Goal: Transaction & Acquisition: Purchase product/service

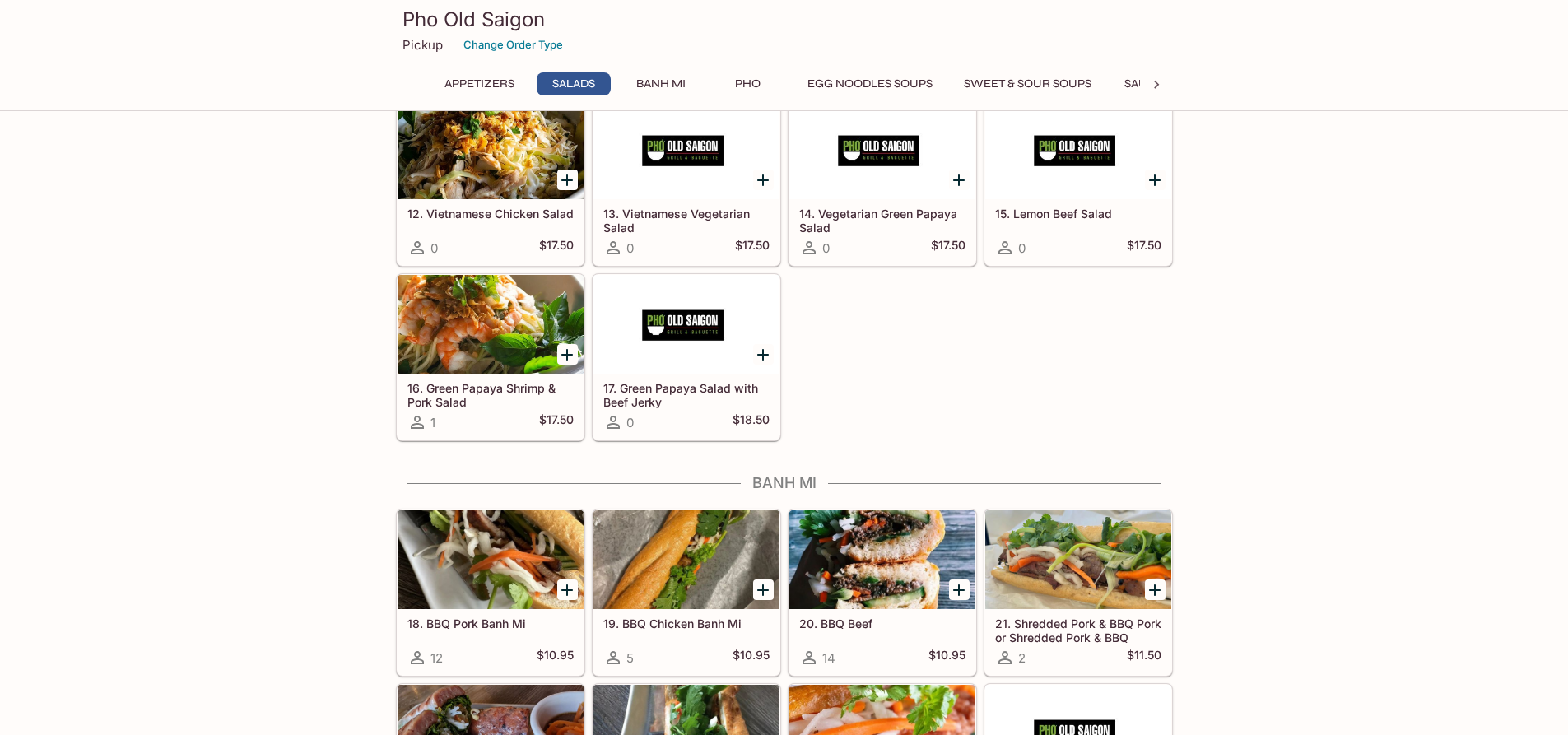
scroll to position [164, 0]
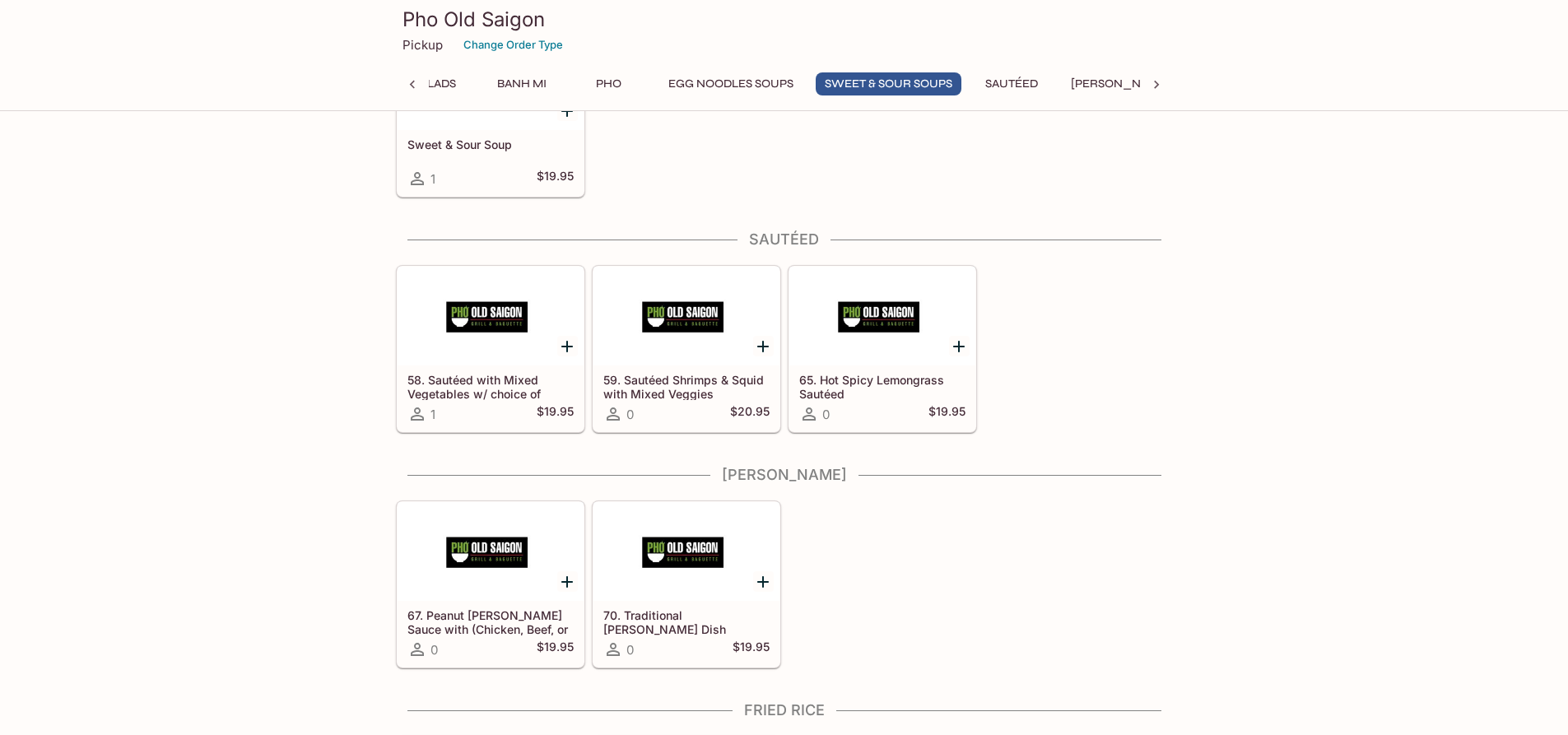
scroll to position [2880, 0]
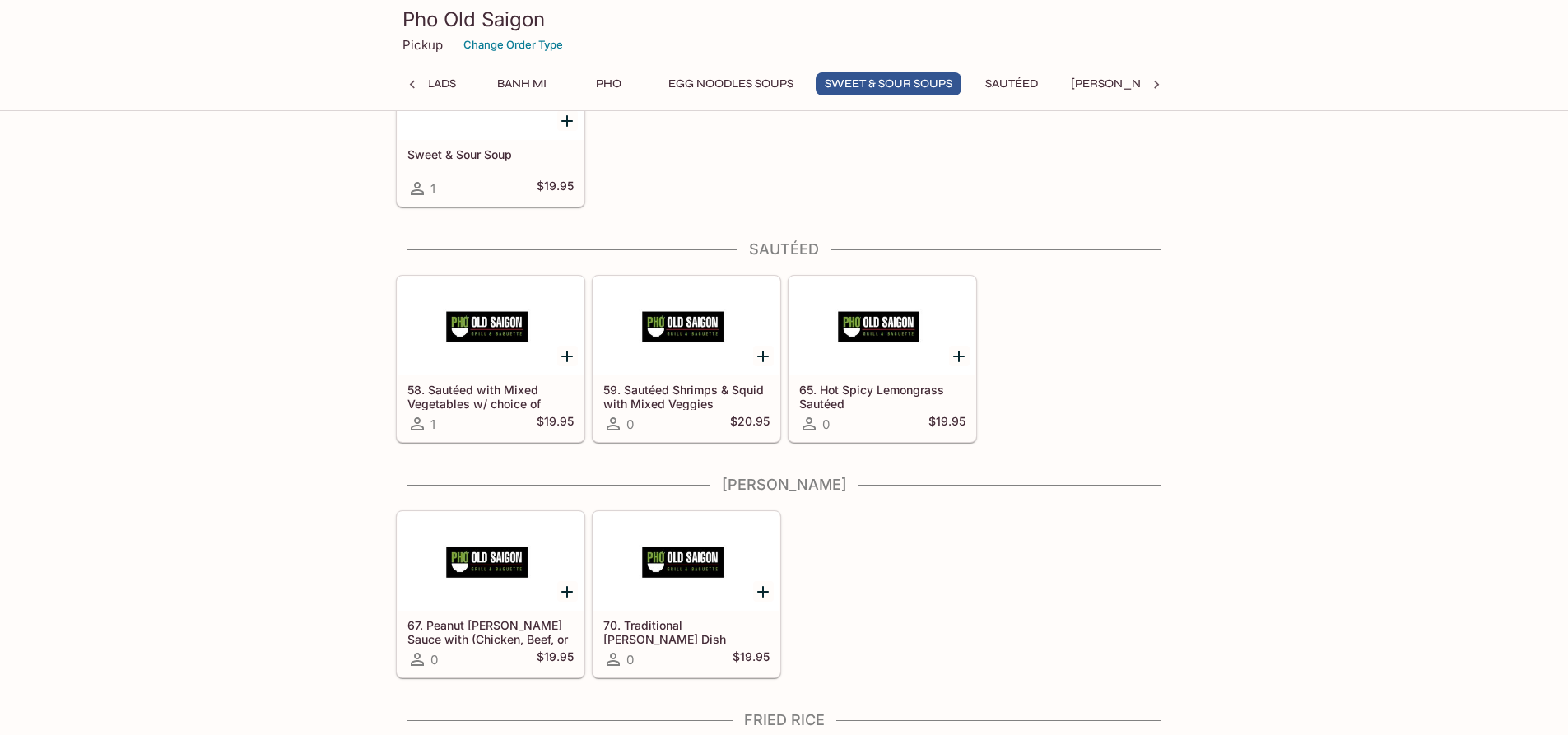
click at [874, 322] on div at bounding box center [882, 326] width 186 height 99
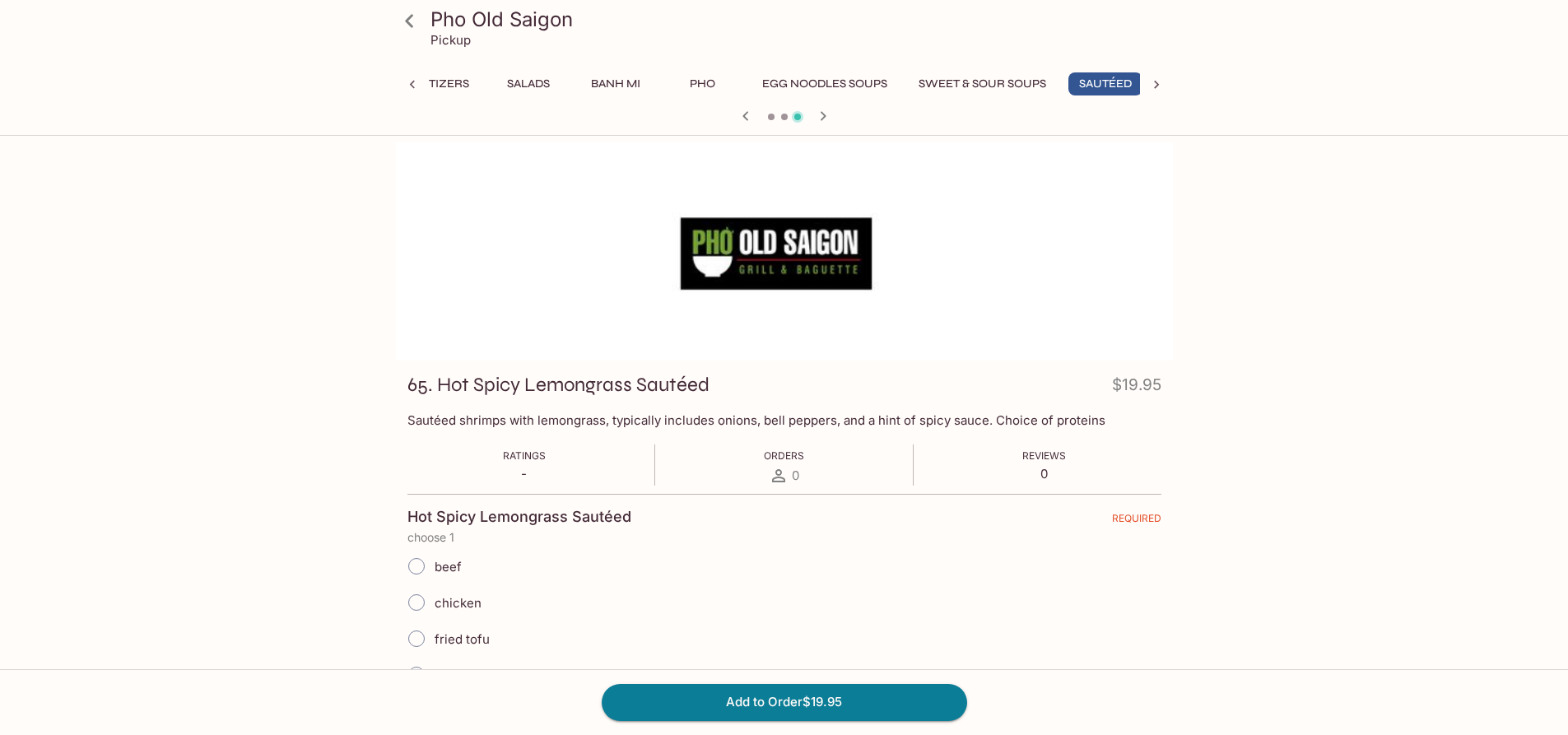
scroll to position [0, 52]
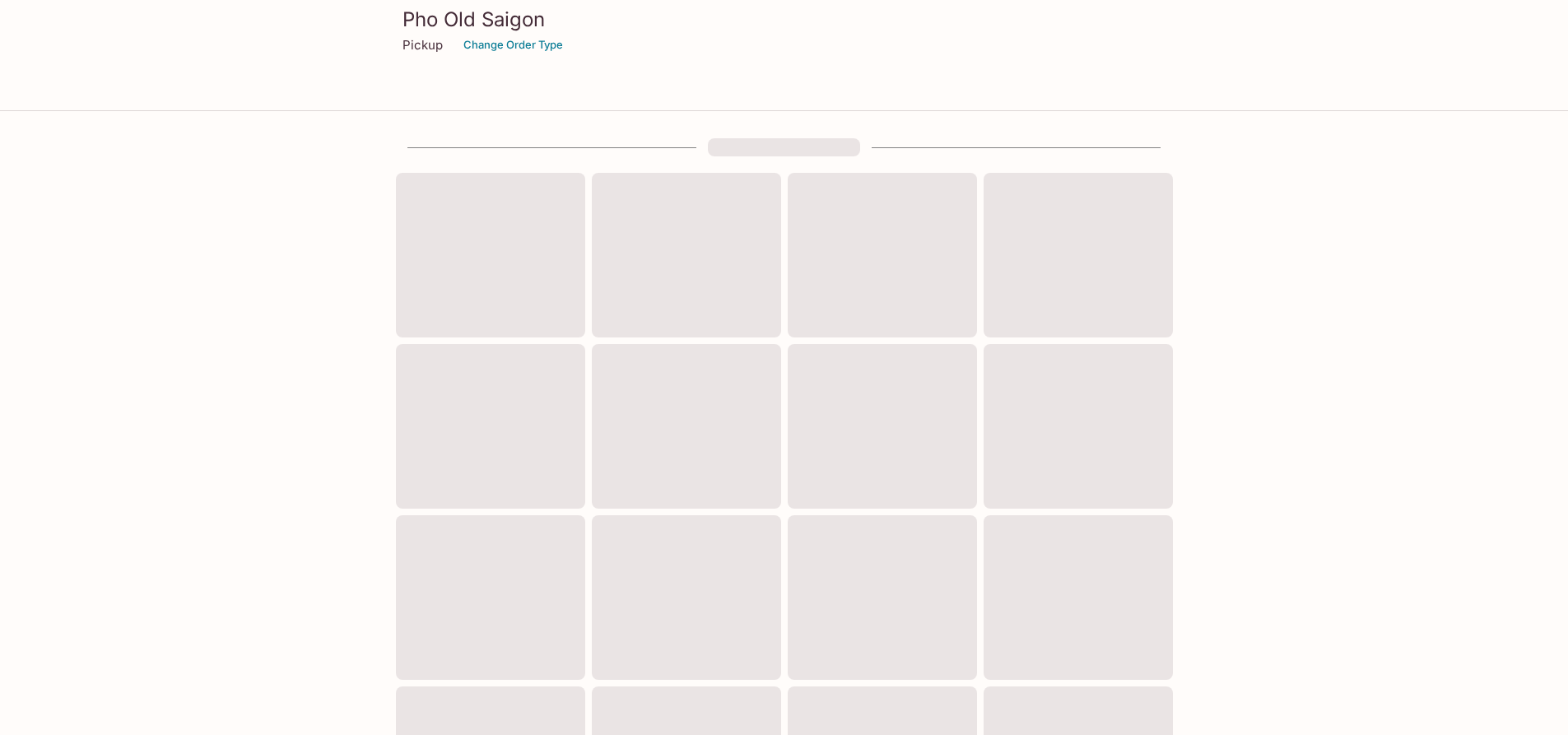
scroll to position [458, 0]
